Goal: Task Accomplishment & Management: Manage account settings

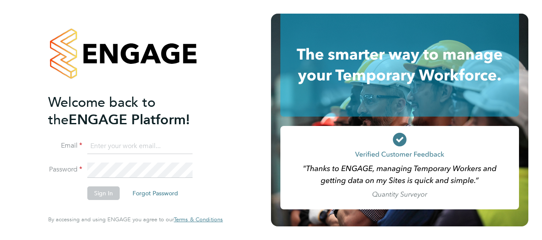
type input "fidel.hill@vistry.co.uk"
click at [107, 193] on button "Sign In" at bounding box center [103, 194] width 32 height 14
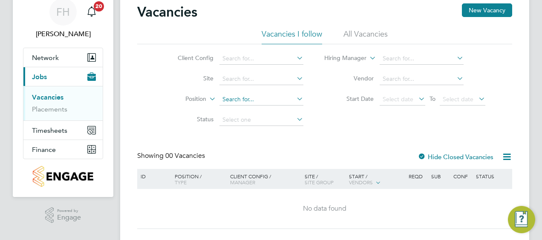
scroll to position [43, 0]
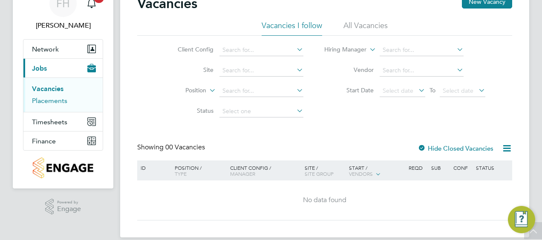
click at [43, 101] on link "Placements" at bounding box center [49, 101] width 35 height 8
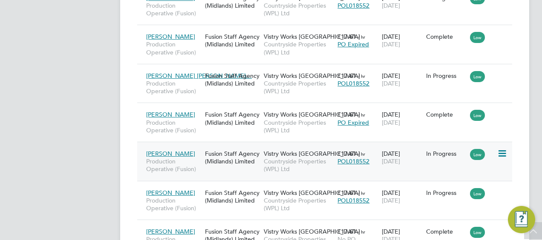
click at [503, 156] on icon at bounding box center [501, 154] width 9 height 10
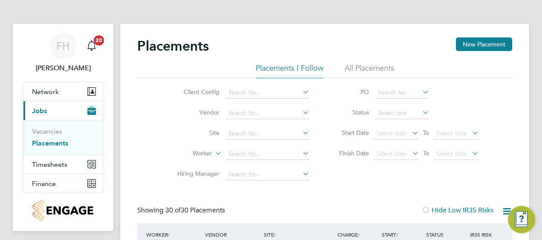
click at [352, 68] on li "All Placements" at bounding box center [369, 70] width 49 height 15
click at [354, 69] on li "All Placements" at bounding box center [369, 70] width 49 height 15
click at [301, 93] on icon at bounding box center [301, 92] width 0 height 12
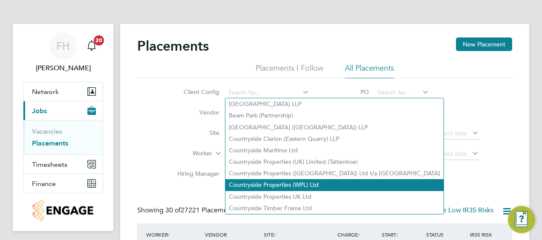
click at [274, 185] on li "Countryside Properties (WPL) Ltd" at bounding box center [334, 185] width 218 height 12
type input "Countryside Properties (WPL) Ltd"
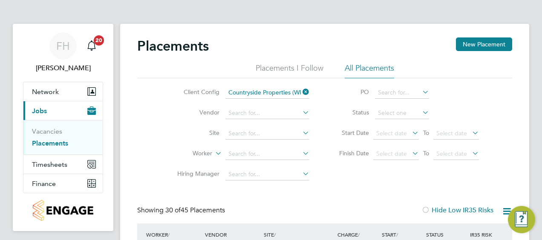
click at [298, 71] on li "Placements I Follow" at bounding box center [290, 70] width 68 height 15
click at [383, 67] on li "All Placements" at bounding box center [369, 70] width 49 height 15
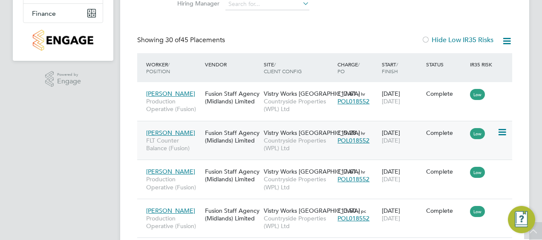
scroll to position [213, 0]
